Goal: Find specific fact

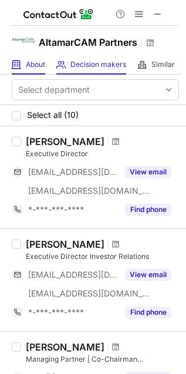
click at [19, 65] on span at bounding box center [16, 64] width 9 height 9
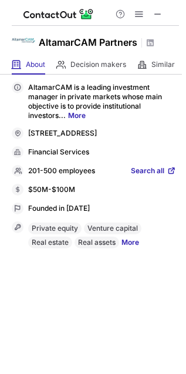
click at [35, 195] on div "$50M-$100M" at bounding box center [102, 190] width 148 height 11
copy div "$50M-$100M Revenue"
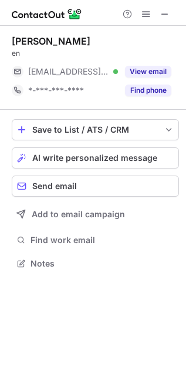
scroll to position [255, 186]
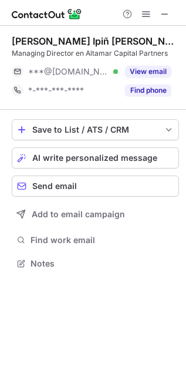
scroll to position [255, 186]
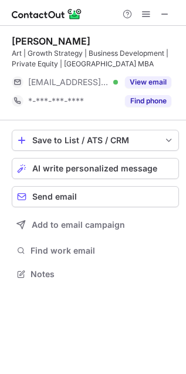
scroll to position [265, 186]
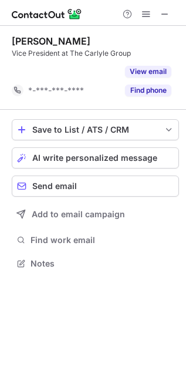
scroll to position [5, 6]
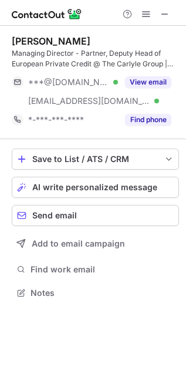
scroll to position [285, 186]
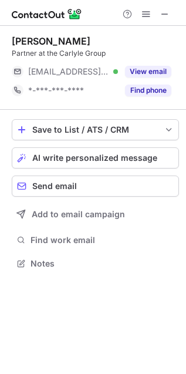
scroll to position [255, 186]
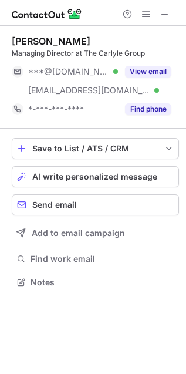
scroll to position [273, 186]
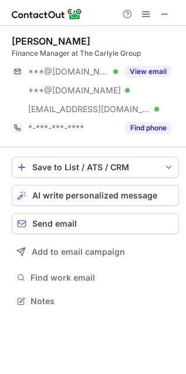
scroll to position [293, 186]
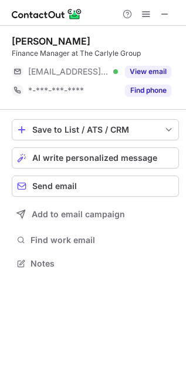
scroll to position [255, 186]
